Goal: Transaction & Acquisition: Purchase product/service

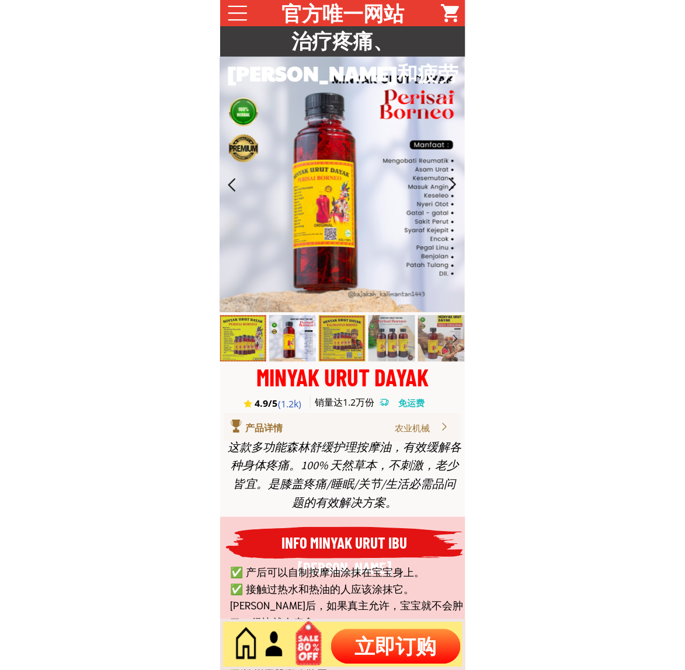
click at [407, 636] on p "立即订购" at bounding box center [396, 646] width 130 height 35
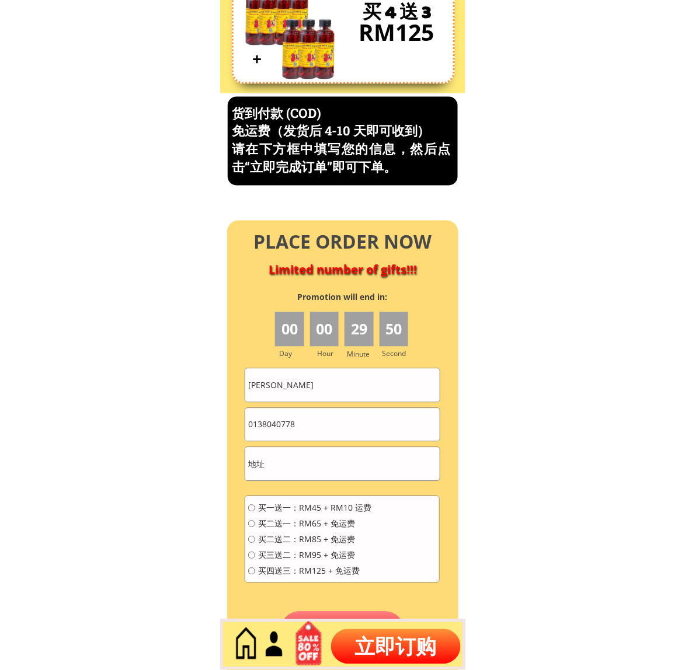
scroll to position [4991, 0]
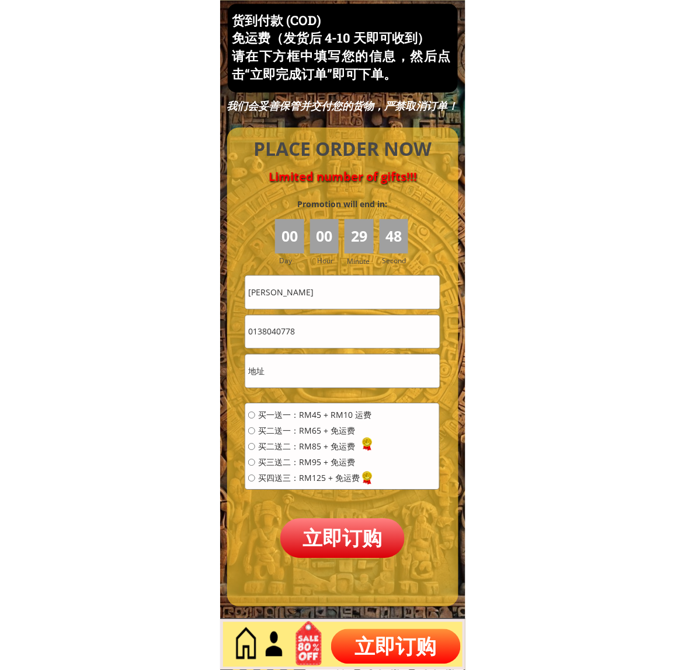
click at [379, 298] on input "[PERSON_NAME]" at bounding box center [342, 292] width 194 height 33
click at [378, 296] on input "[PERSON_NAME]" at bounding box center [342, 292] width 194 height 33
paste input "[PERSON_NAME]"
type input "[PERSON_NAME]"
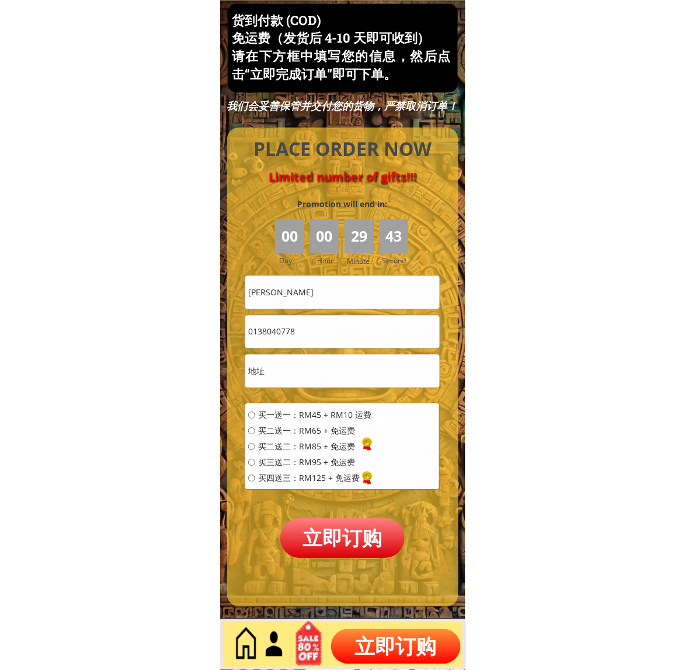
click at [326, 329] on input "0138040778" at bounding box center [342, 332] width 194 height 33
click at [326, 328] on input "0138040778" at bounding box center [342, 332] width 194 height 33
paste input "2896876"
type input "0128968768"
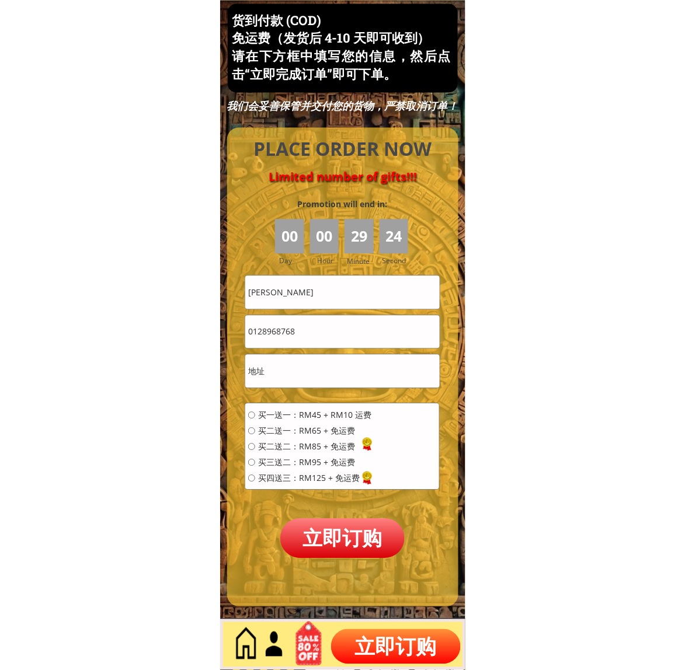
click at [295, 382] on input "text" at bounding box center [342, 371] width 194 height 33
paste input "Kajang"
type input "Kajang"
click at [310, 418] on span "买一送一：RM45 + RM10 运费" at bounding box center [314, 415] width 113 height 8
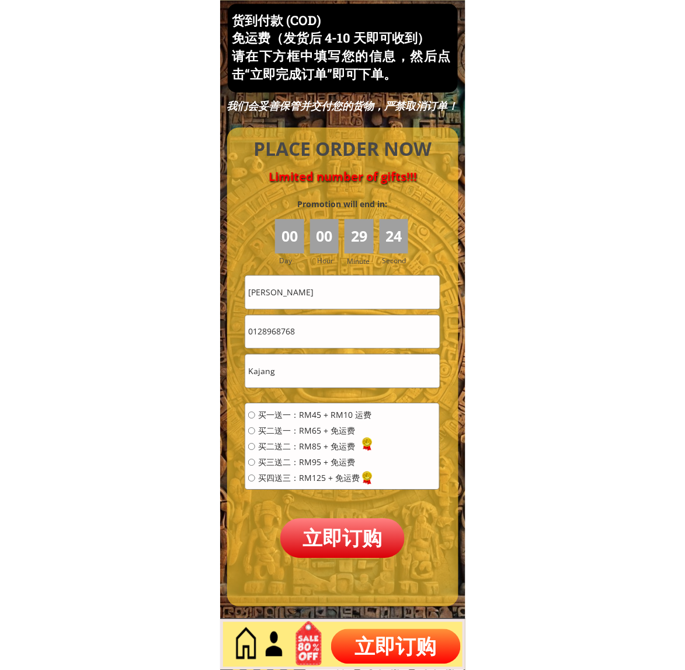
radio input "true"
click at [357, 556] on p "立即订购" at bounding box center [342, 538] width 125 height 39
